Goal: Task Accomplishment & Management: Use online tool/utility

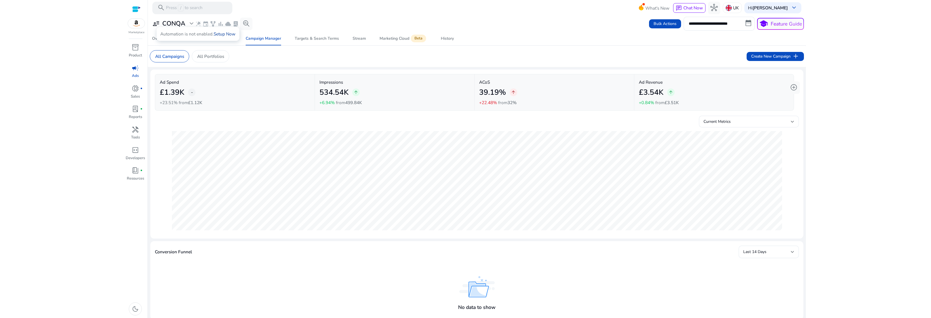
click at [226, 34] on link "Setup Now" at bounding box center [225, 34] width 22 height 6
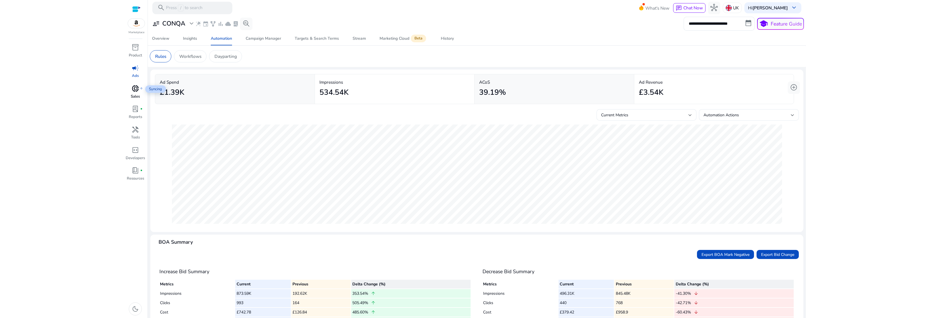
click at [135, 89] on span "donut_small" at bounding box center [135, 88] width 7 height 7
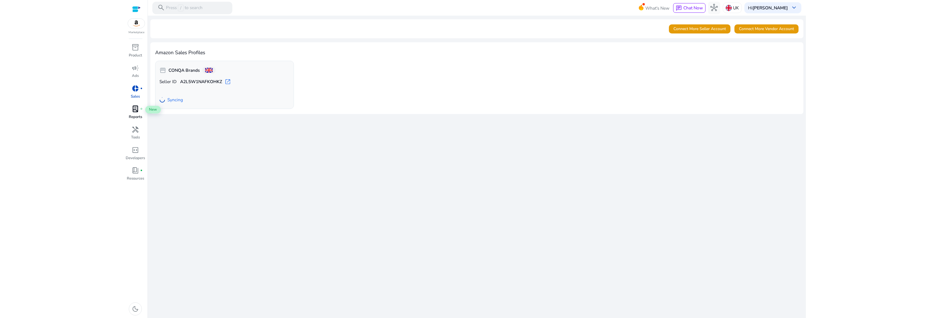
click at [135, 109] on span "lab_profile" at bounding box center [135, 108] width 7 height 7
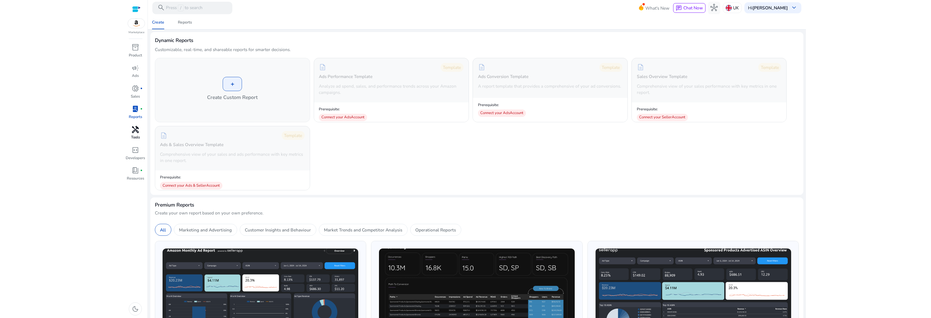
click at [136, 131] on span "handyman" at bounding box center [135, 129] width 7 height 7
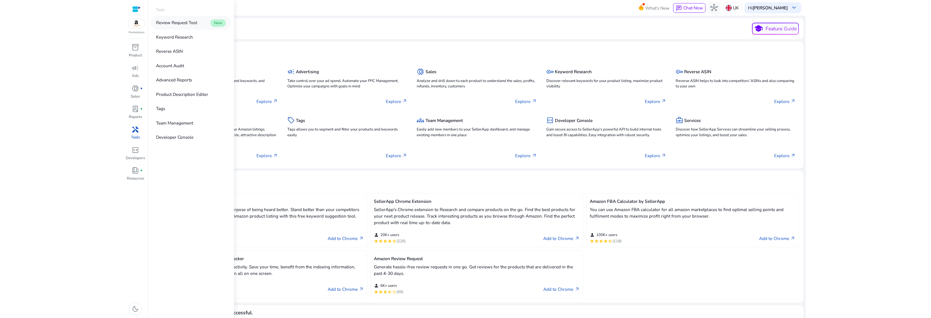
click at [183, 25] on p "Review Request Tool" at bounding box center [176, 22] width 41 height 7
click at [170, 25] on p "Overview" at bounding box center [165, 22] width 19 height 7
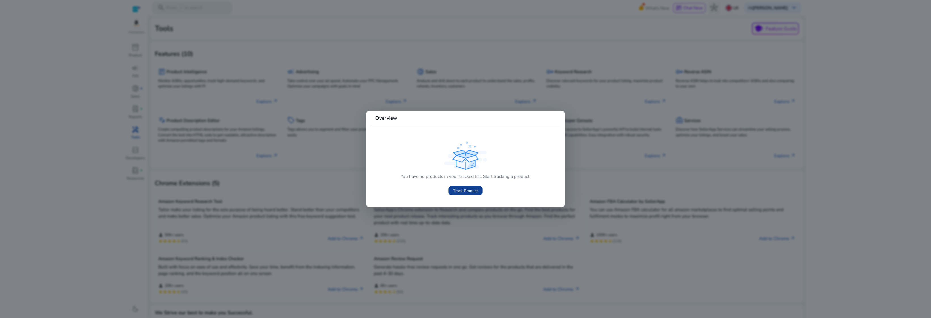
click at [461, 188] on span "Track Product" at bounding box center [465, 191] width 25 height 6
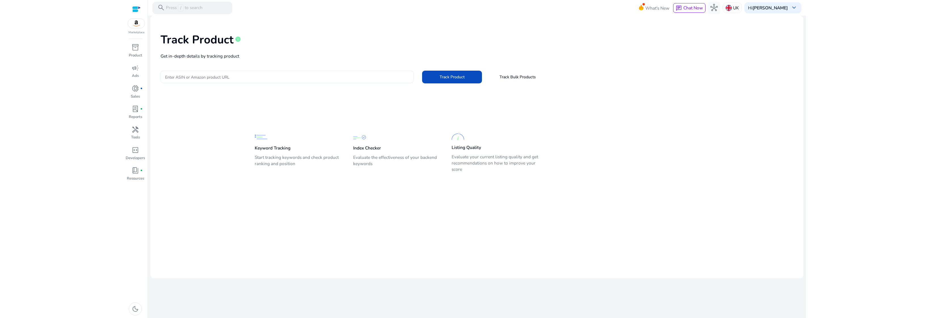
click at [236, 78] on input "Enter ASIN or Amazon product URL" at bounding box center [287, 77] width 244 height 6
paste input "**********"
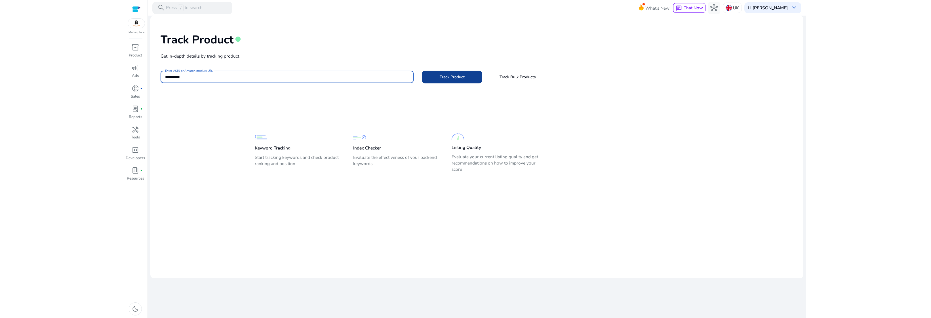
type input "**********"
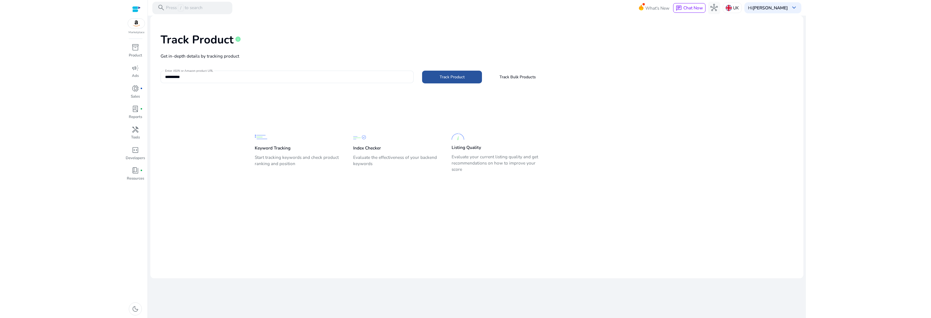
click at [463, 79] on span "Track Product" at bounding box center [452, 77] width 25 height 6
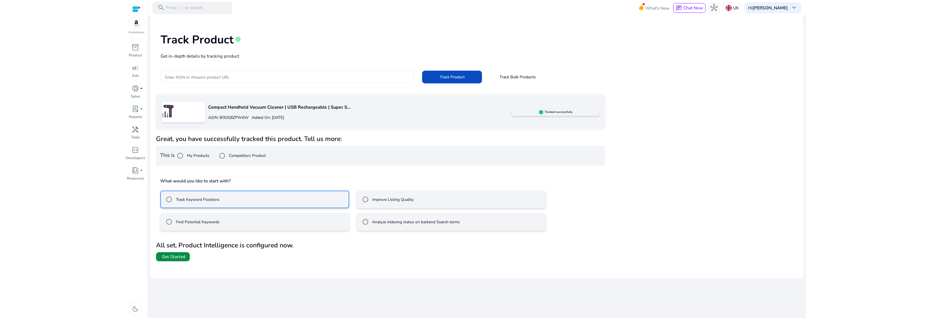
click at [175, 258] on span "Get Started" at bounding box center [173, 257] width 23 height 6
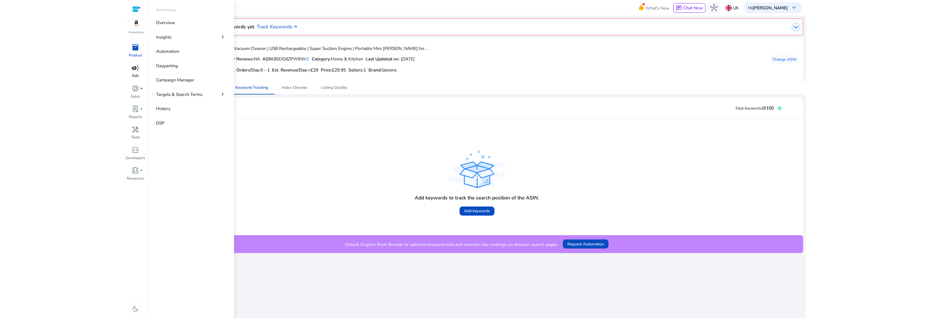
click at [134, 71] on span "campaign" at bounding box center [135, 67] width 7 height 7
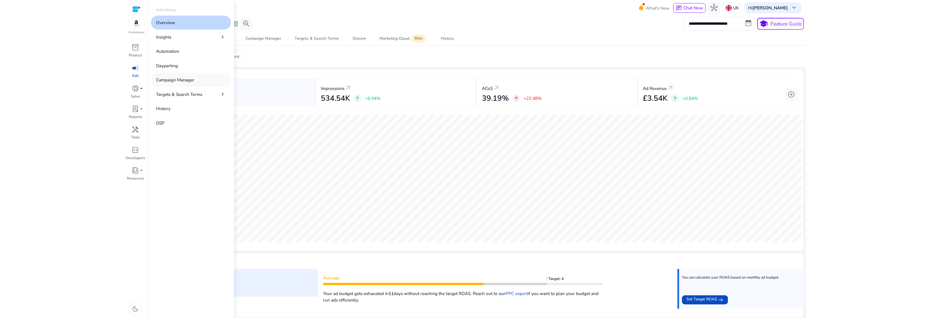
click at [179, 79] on p "Campaign Manager" at bounding box center [175, 80] width 38 height 7
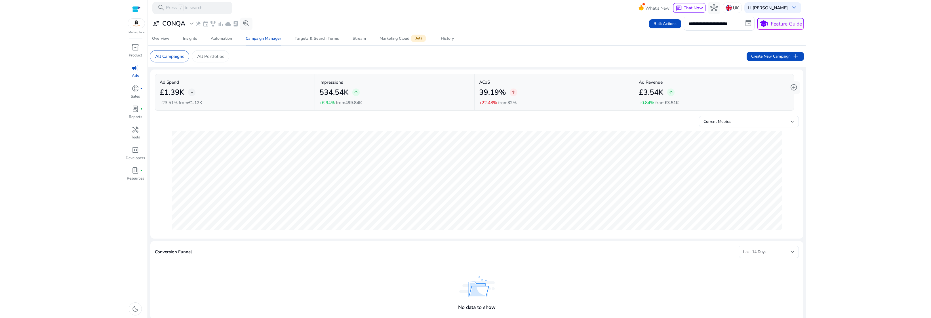
click at [465, 305] on h4 "No data to show" at bounding box center [476, 308] width 37 height 6
click at [482, 290] on img at bounding box center [476, 286] width 35 height 21
click at [216, 40] on div "Automation" at bounding box center [221, 39] width 21 height 4
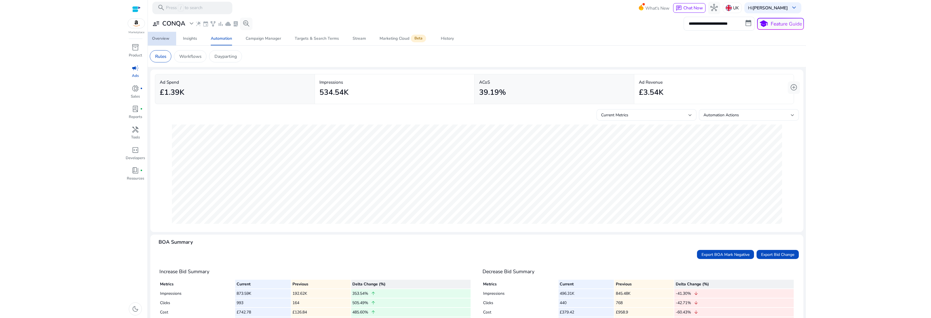
click at [156, 40] on div "Overview" at bounding box center [160, 39] width 17 height 4
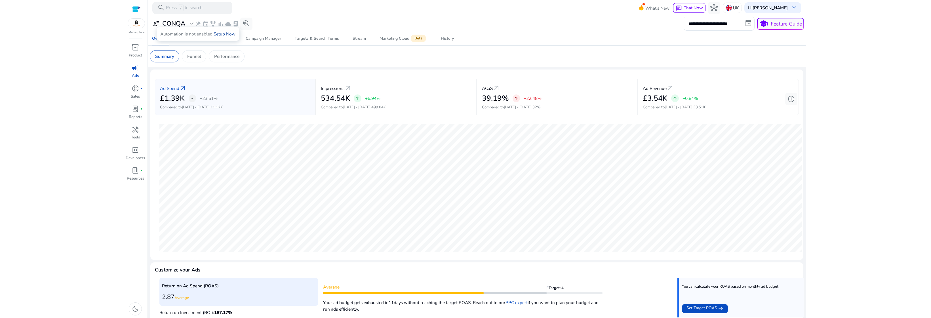
click at [228, 35] on link "Setup Now" at bounding box center [225, 34] width 22 height 6
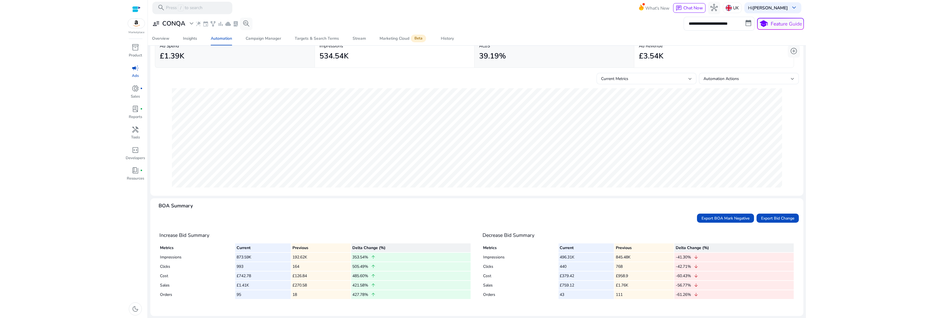
scroll to position [37, 0]
